Goal: Check status: Check status

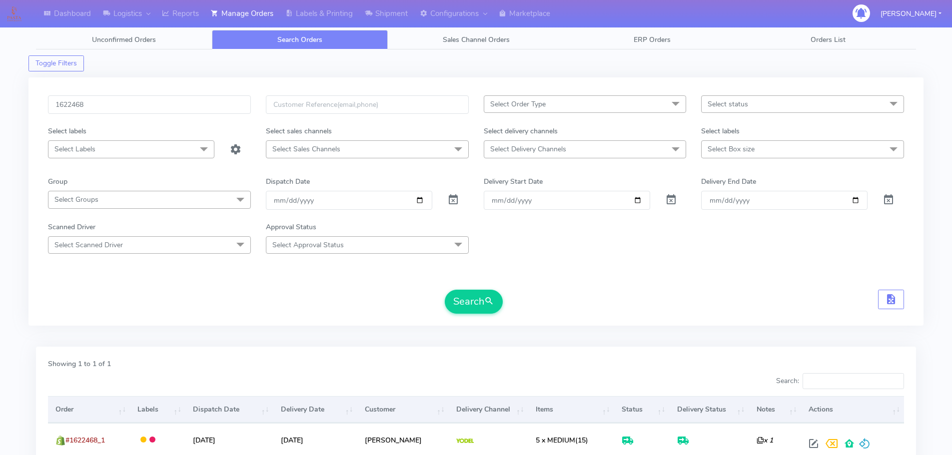
click at [167, 109] on input "1622468" at bounding box center [149, 104] width 203 height 18
drag, startPoint x: 0, startPoint y: 0, endPoint x: 167, endPoint y: 110, distance: 199.8
click at [167, 110] on input "1622468" at bounding box center [149, 104] width 203 height 18
click at [448, 200] on span at bounding box center [453, 201] width 12 height 9
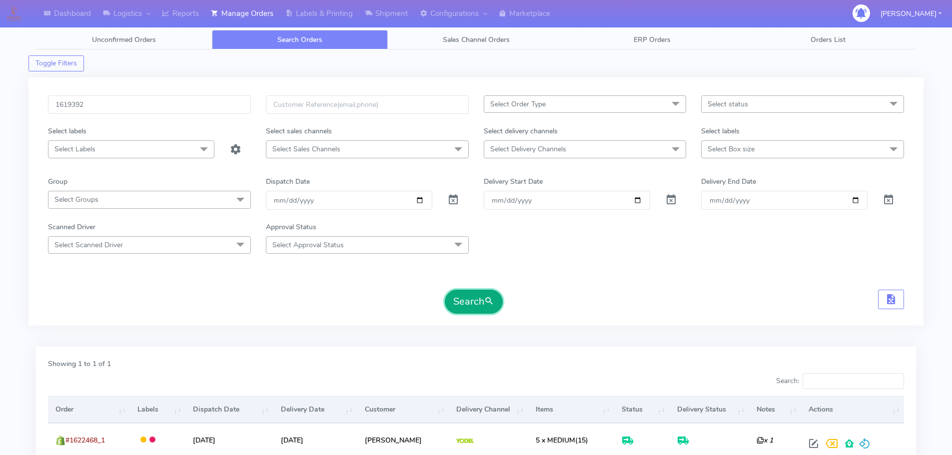
click at [462, 298] on button "Search" at bounding box center [474, 302] width 58 height 24
click at [117, 105] on input "1619392" at bounding box center [149, 104] width 203 height 18
paste input "8310"
type input "1618310"
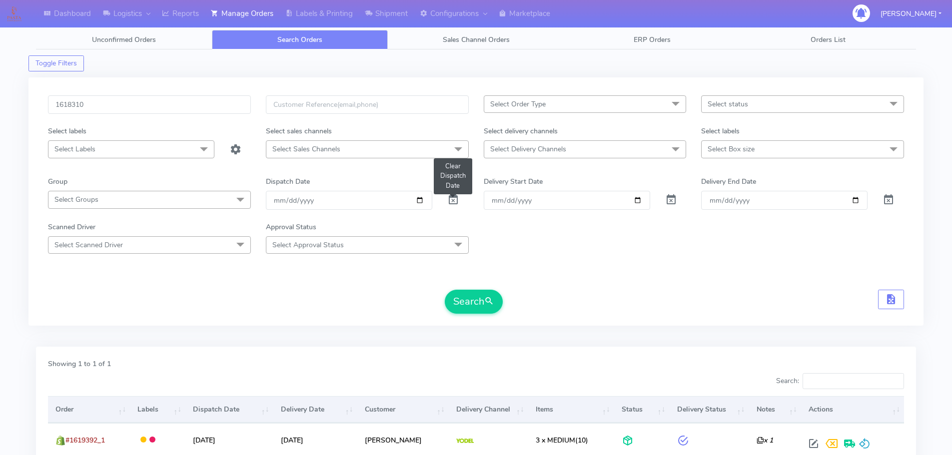
click at [451, 201] on span at bounding box center [453, 201] width 12 height 9
click at [470, 297] on button "Search" at bounding box center [474, 302] width 58 height 24
